Goal: Check status: Check status

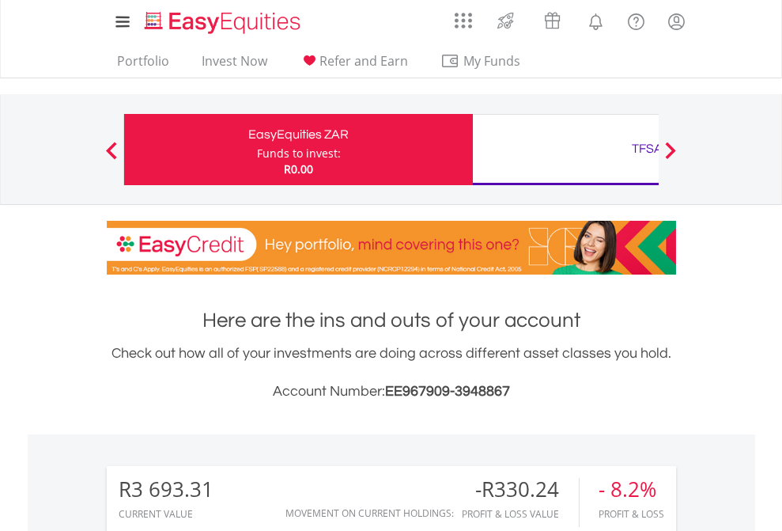
scroll to position [152, 248]
click at [257, 149] on div "Funds to invest:" at bounding box center [299, 153] width 84 height 16
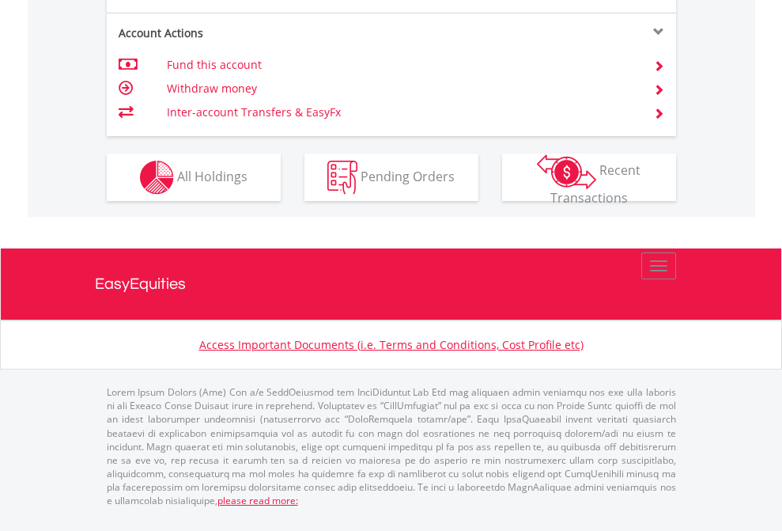
scroll to position [1484, 0]
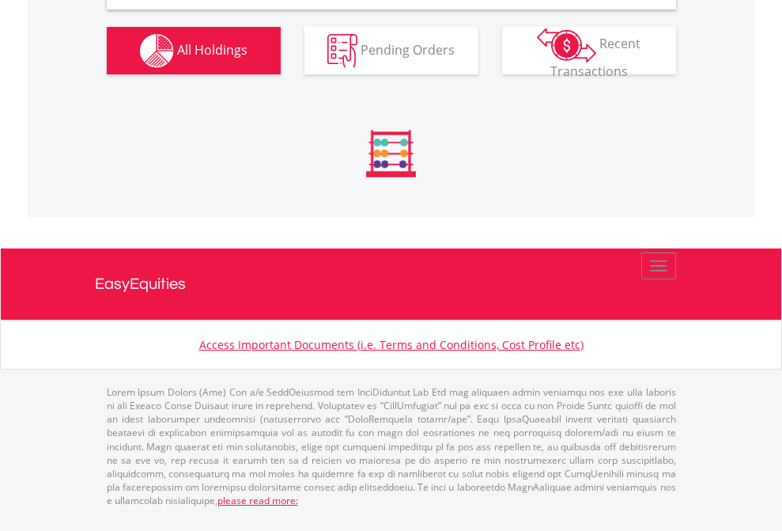
scroll to position [1528, 0]
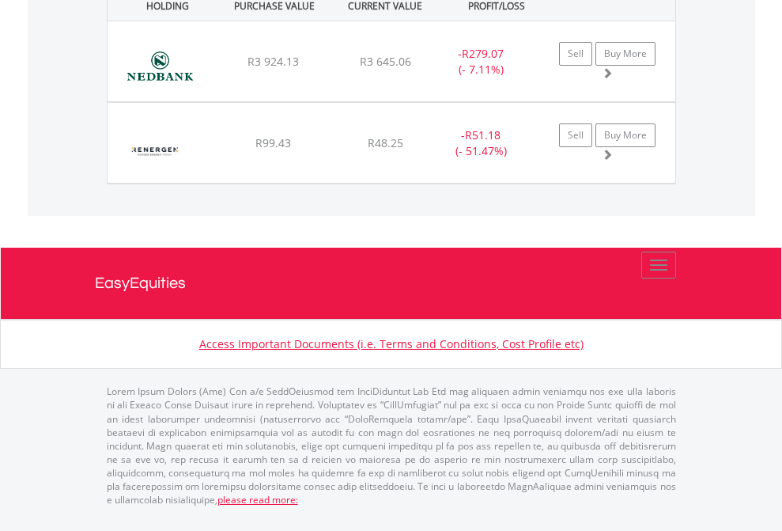
scroll to position [114, 0]
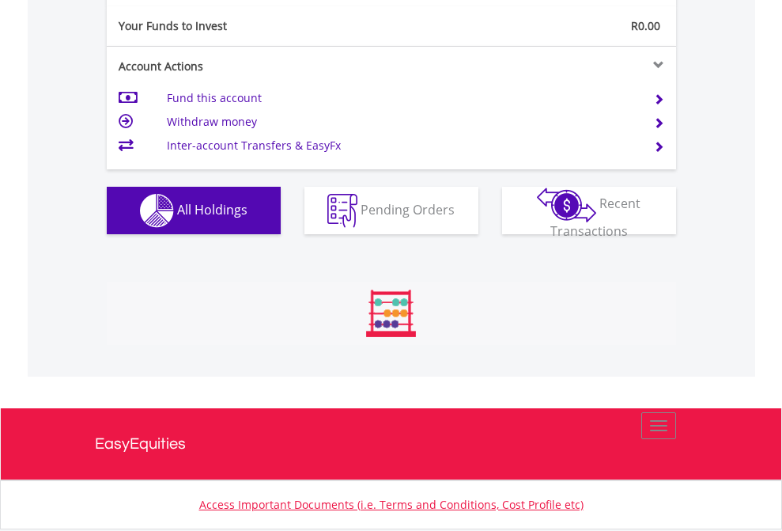
scroll to position [152, 248]
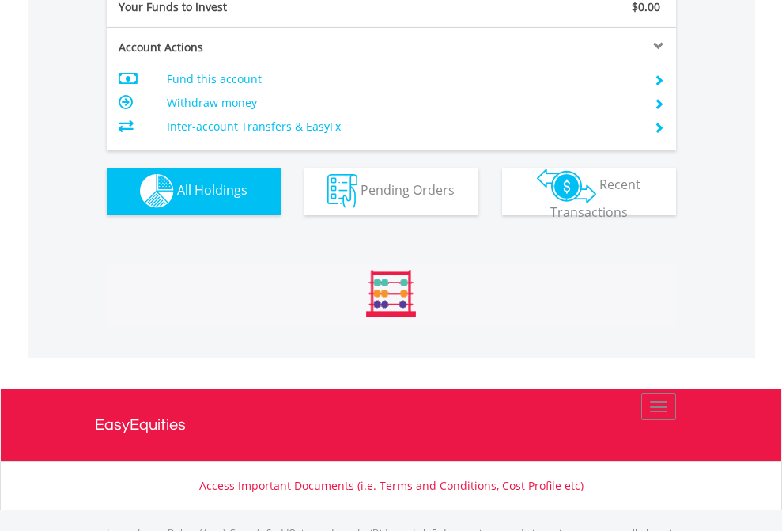
scroll to position [1565, 0]
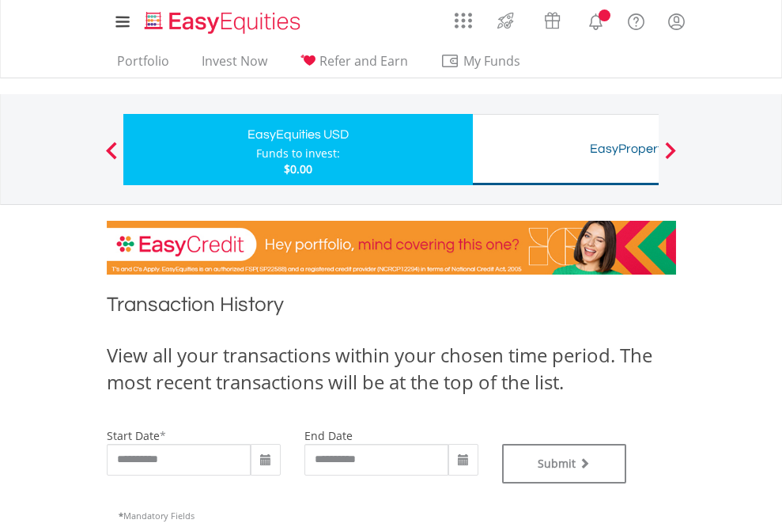
type input "**********"
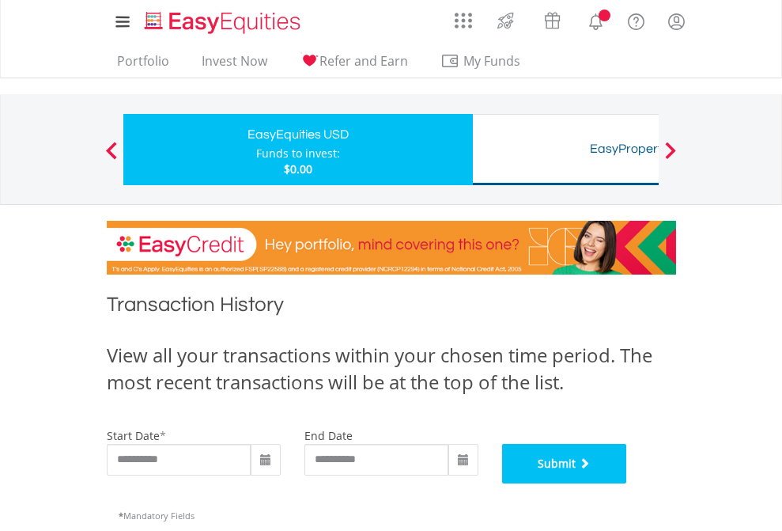
click at [627, 483] on button "Submit" at bounding box center [564, 464] width 125 height 40
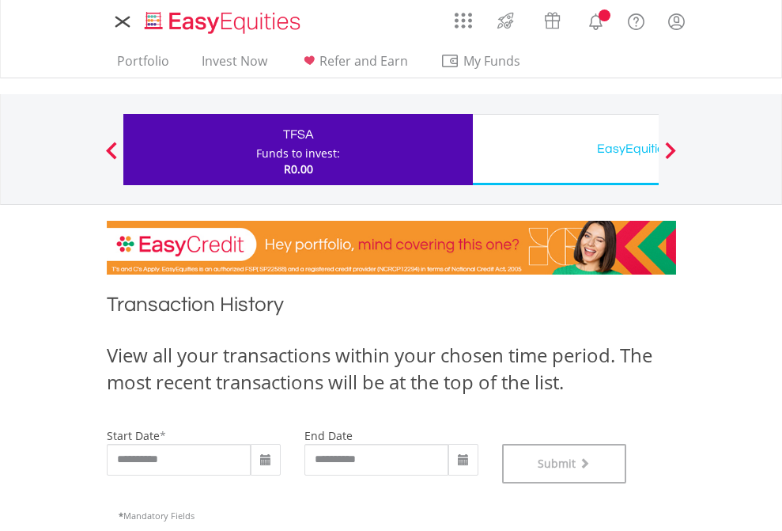
scroll to position [641, 0]
click at [565, 149] on div "EasyEquities USD" at bounding box center [647, 149] width 330 height 22
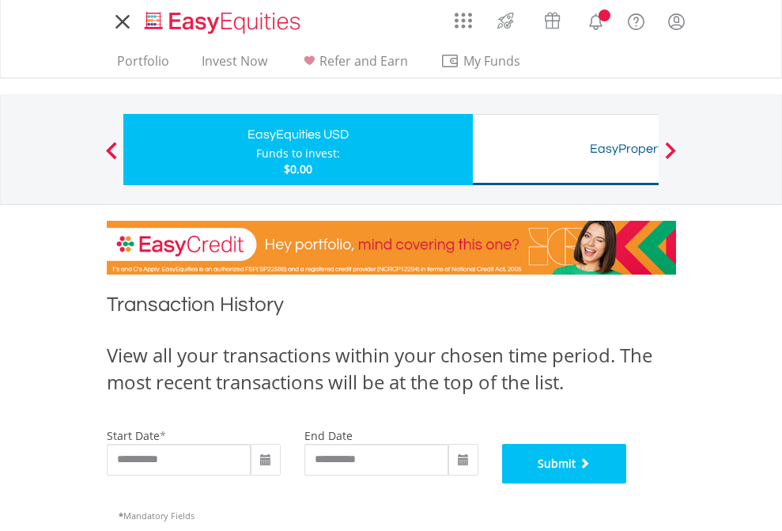
click at [627, 483] on button "Submit" at bounding box center [564, 464] width 125 height 40
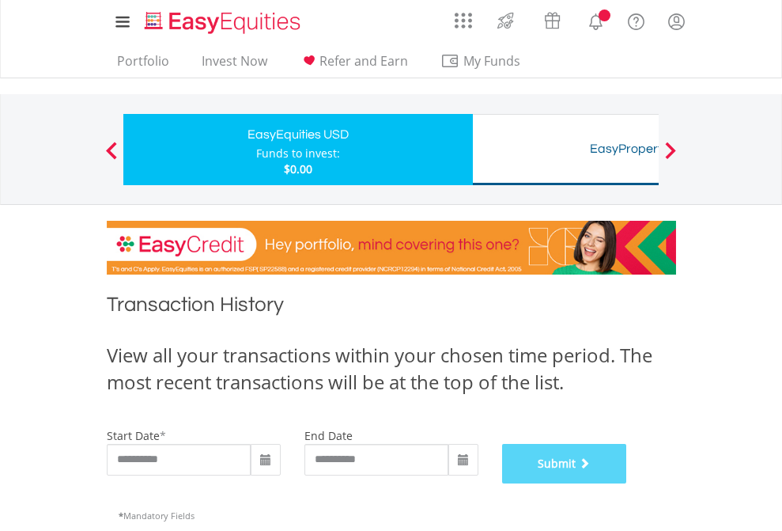
scroll to position [641, 0]
